Goal: Transaction & Acquisition: Register for event/course

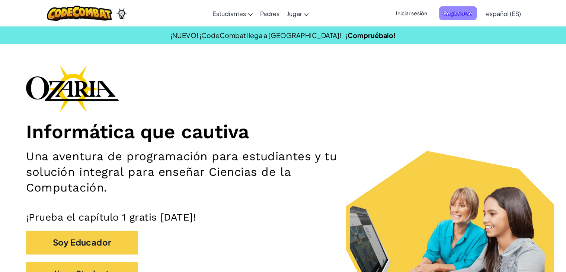
click at [462, 9] on span "Registrarse" at bounding box center [458, 13] width 38 height 14
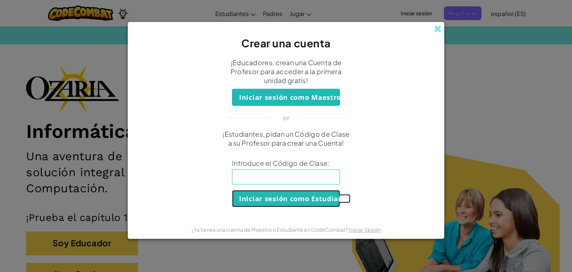
click at [299, 203] on button "Iniciar sesión como Estudiante" at bounding box center [286, 198] width 108 height 17
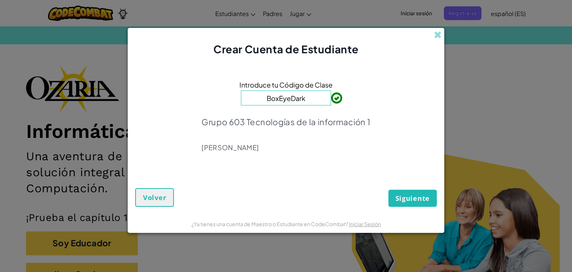
type input "BoxEyeDark"
click at [412, 200] on span "Siguiente" at bounding box center [412, 198] width 34 height 9
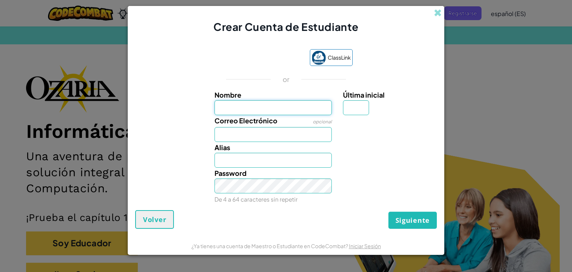
click at [284, 108] on input "Nombre" at bounding box center [273, 107] width 118 height 15
type input "America"
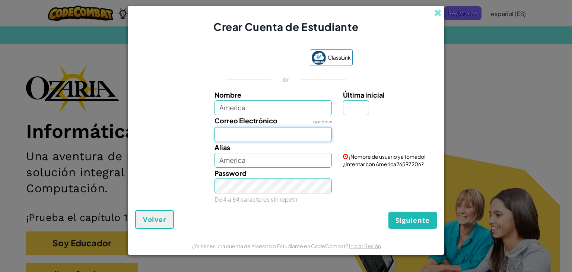
click at [274, 137] on input "Correo Electrónico" at bounding box center [273, 134] width 118 height 15
type input "[EMAIL_ADDRESS][DOMAIN_NAME]"
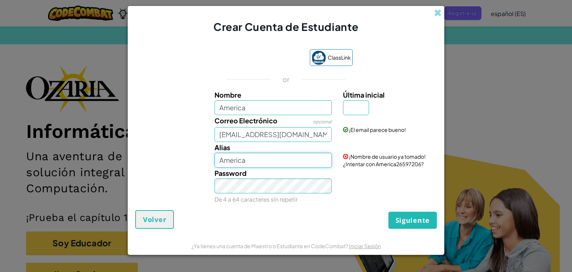
click at [267, 165] on input "America" at bounding box center [273, 160] width 118 height 15
type input "AmericaM"
click at [357, 102] on input "Última inicial" at bounding box center [356, 107] width 26 height 15
type input "M"
click at [286, 168] on div "Password De 4 a 64 caracteres sin repetir" at bounding box center [273, 186] width 129 height 37
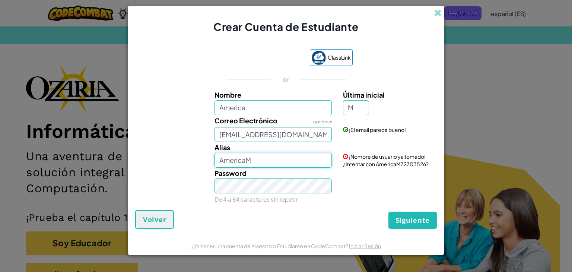
click at [275, 156] on input "AmericaM" at bounding box center [273, 160] width 118 height 15
click at [284, 159] on input "AmericaM080210" at bounding box center [273, 160] width 118 height 15
click at [288, 159] on input "AmericaM080210" at bounding box center [273, 160] width 118 height 15
type input "AmericaM0802"
click at [286, 194] on div "Password De 4 a 64 caracteres sin repetir" at bounding box center [273, 186] width 129 height 37
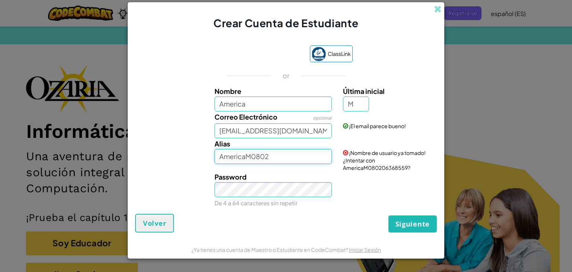
click at [289, 152] on input "AmericaM0802" at bounding box center [273, 156] width 118 height 15
click at [319, 130] on input "[EMAIL_ADDRESS][DOMAIN_NAME]" at bounding box center [273, 130] width 118 height 15
click at [324, 130] on input "[EMAIL_ADDRESS][DOMAIN_NAME]" at bounding box center [273, 130] width 118 height 15
type input "a"
click at [270, 133] on input "Correo Electrónico" at bounding box center [273, 130] width 118 height 15
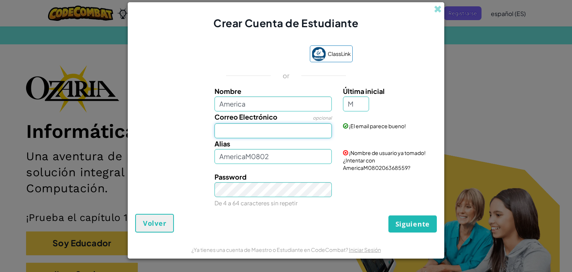
type input "[EMAIL_ADDRESS][DOMAIN_NAME]"
click at [363, 134] on link "Iniciar Sesión" at bounding box center [370, 133] width 32 height 7
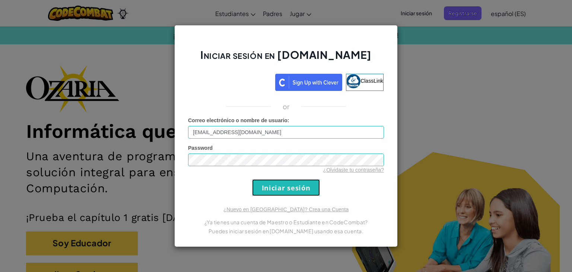
click at [315, 184] on input "Iniciar sesión" at bounding box center [286, 187] width 68 height 17
